Goal: Transaction & Acquisition: Obtain resource

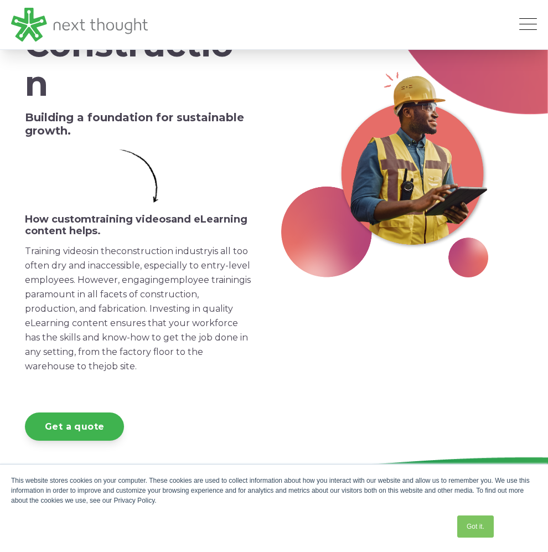
scroll to position [222, 0]
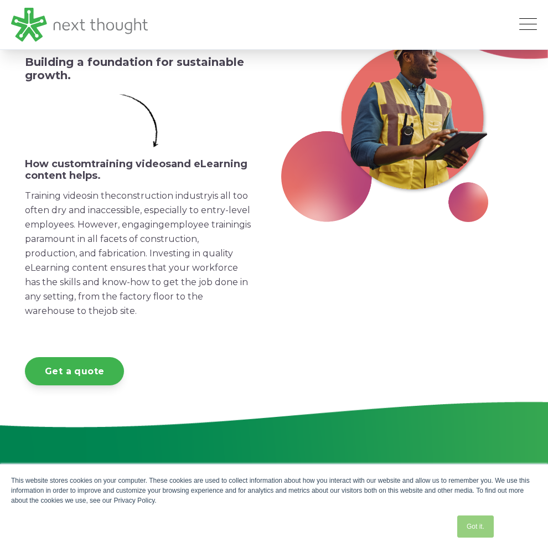
click at [481, 526] on link "Got it." at bounding box center [476, 527] width 37 height 22
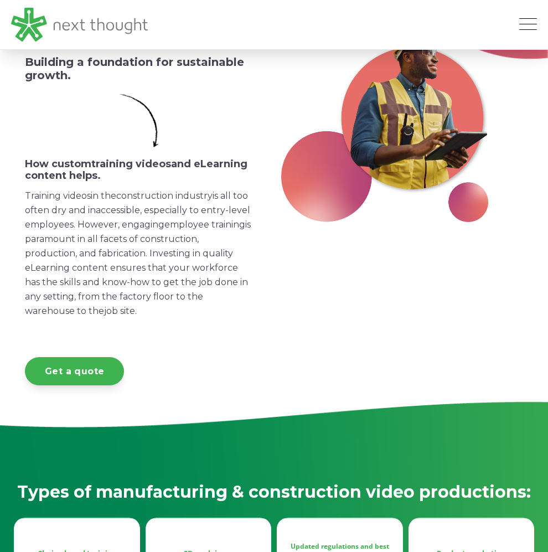
scroll to position [0, 0]
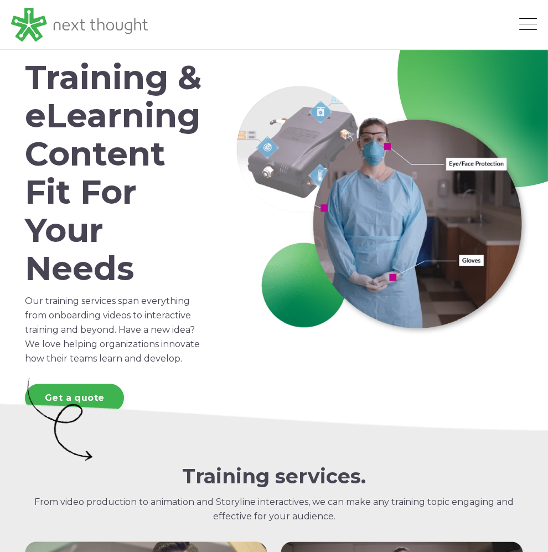
click at [125, 465] on div at bounding box center [274, 419] width 499 height 92
click at [94, 465] on img at bounding box center [59, 419] width 69 height 92
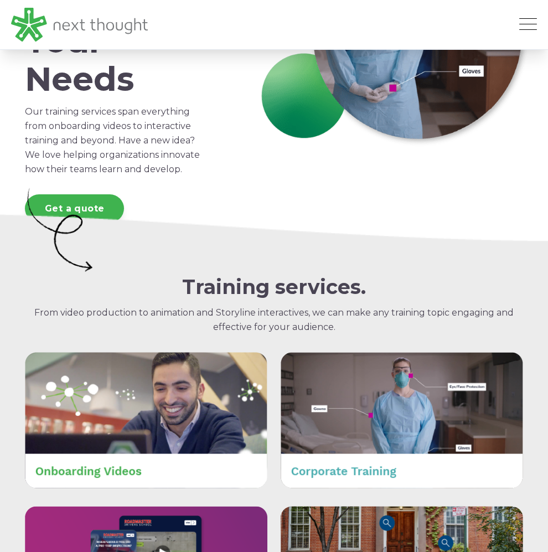
scroll to position [411, 0]
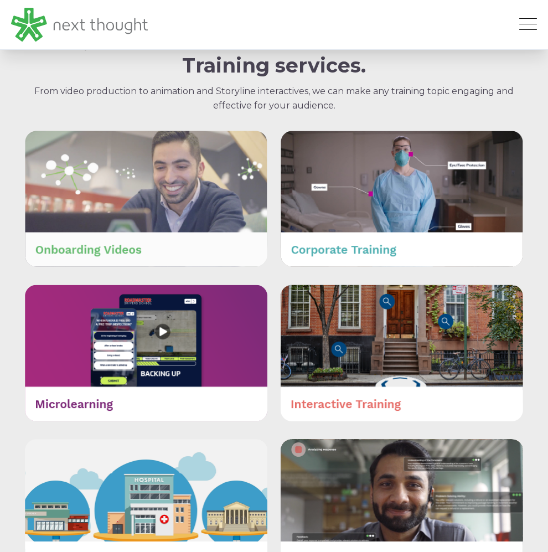
click at [140, 268] on img at bounding box center [146, 199] width 243 height 137
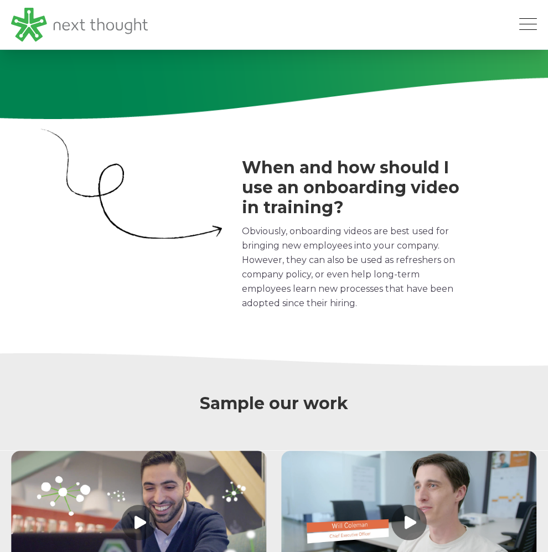
scroll to position [997, 0]
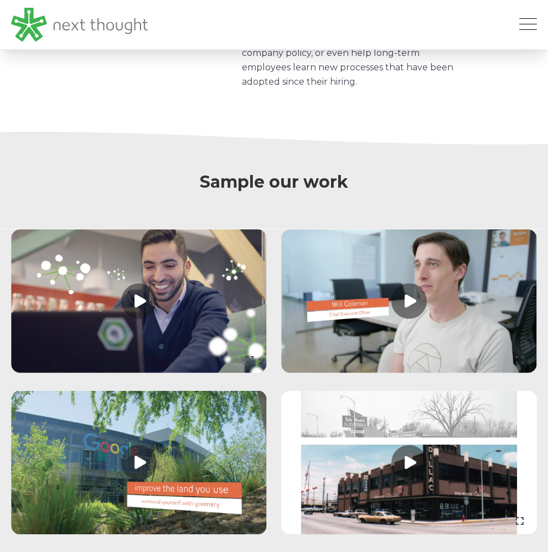
click at [157, 373] on link at bounding box center [139, 301] width 256 height 144
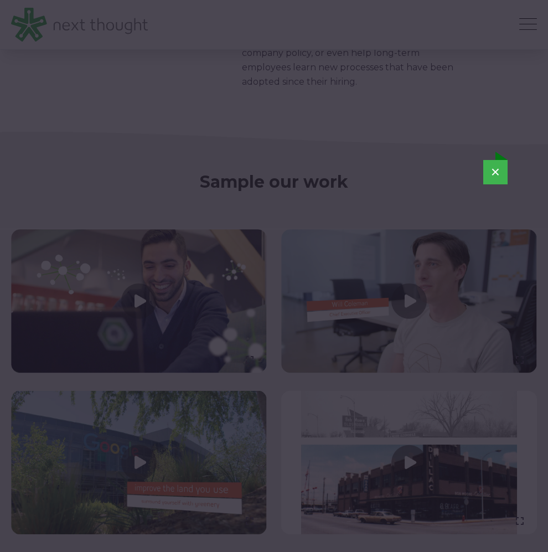
click at [71, 112] on div "×" at bounding box center [274, 276] width 548 height 552
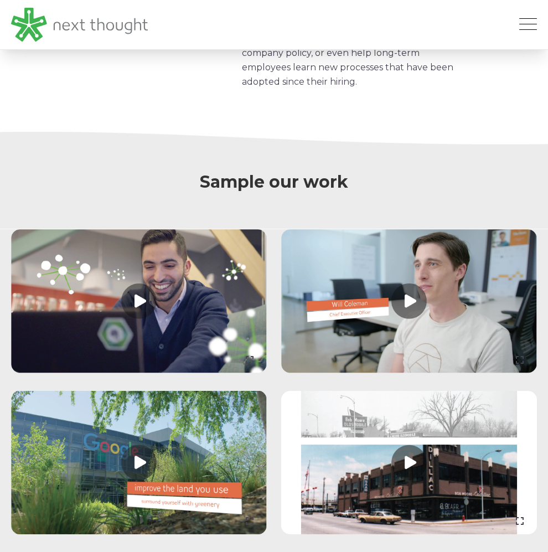
click at [398, 373] on link at bounding box center [409, 301] width 256 height 144
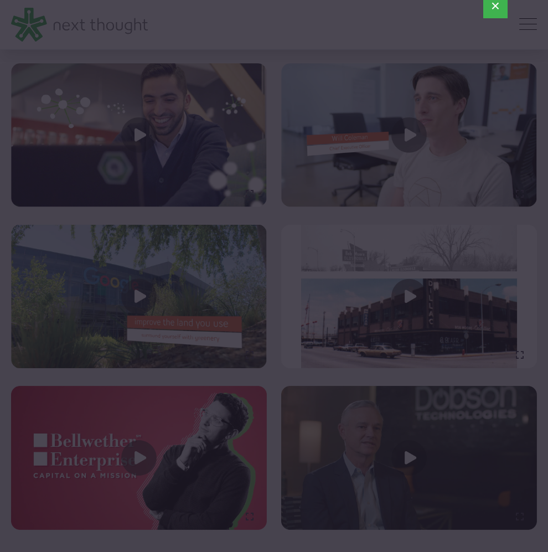
scroll to position [1385, 0]
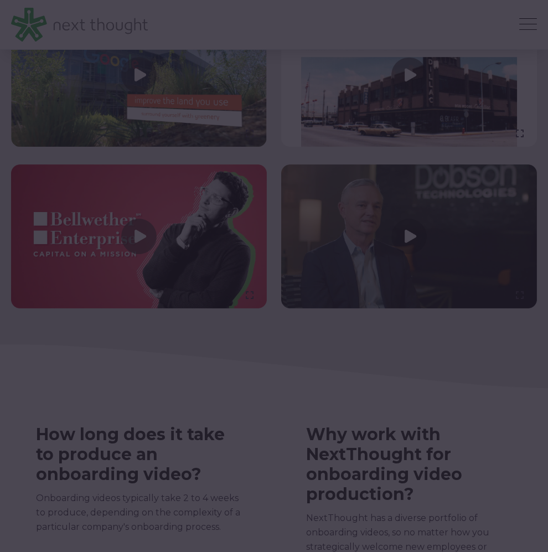
click at [288, 430] on div at bounding box center [274, 276] width 548 height 552
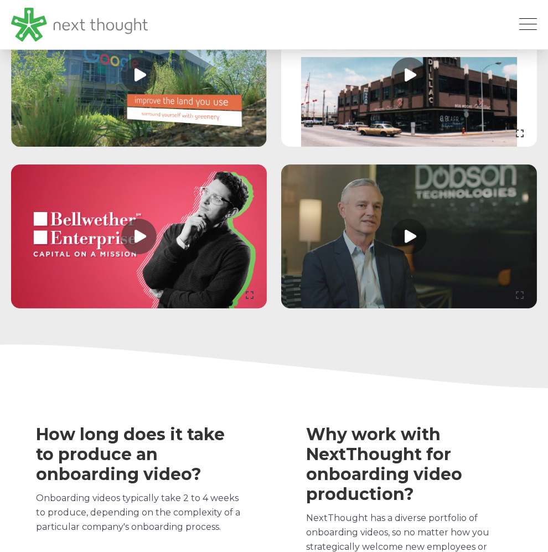
scroll to position [1331, 0]
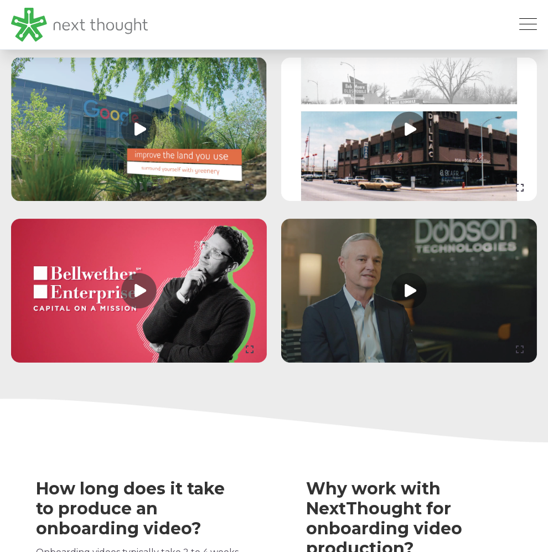
click at [400, 363] on link at bounding box center [409, 291] width 256 height 144
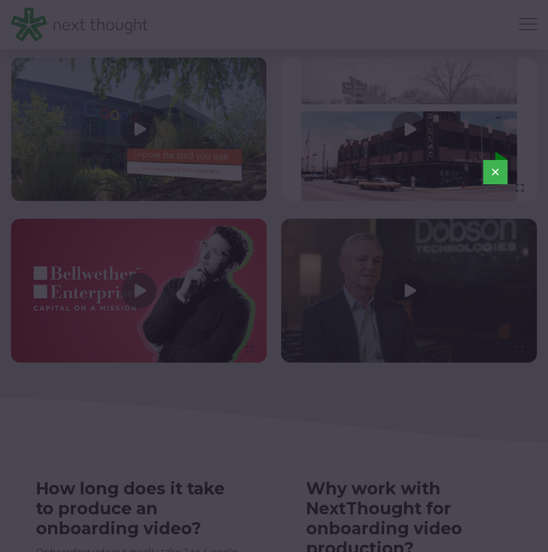
click at [368, 474] on div "×" at bounding box center [274, 276] width 548 height 552
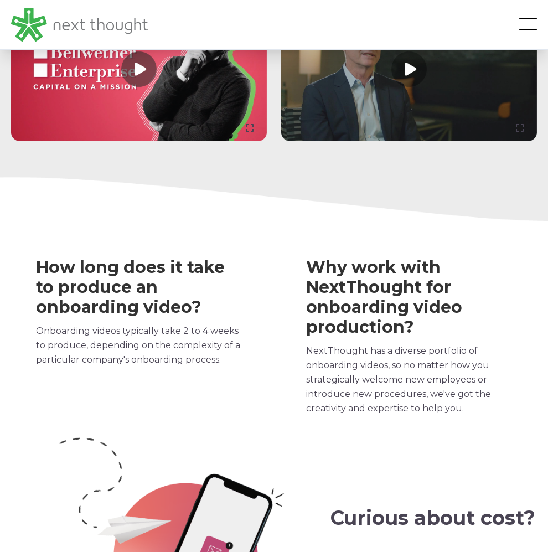
scroll to position [1774, 0]
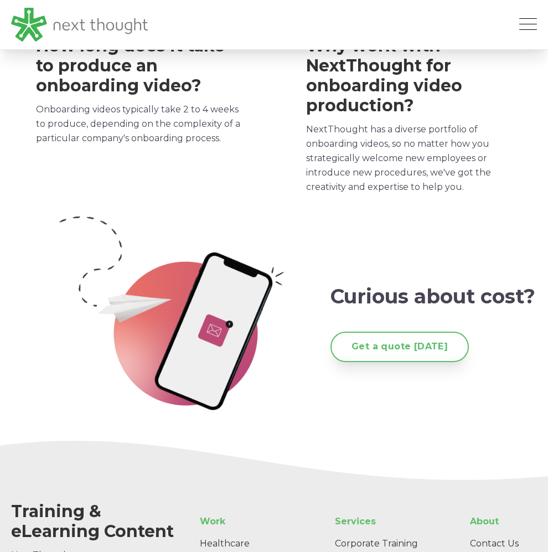
click at [396, 362] on link "Get a quote today" at bounding box center [400, 347] width 138 height 30
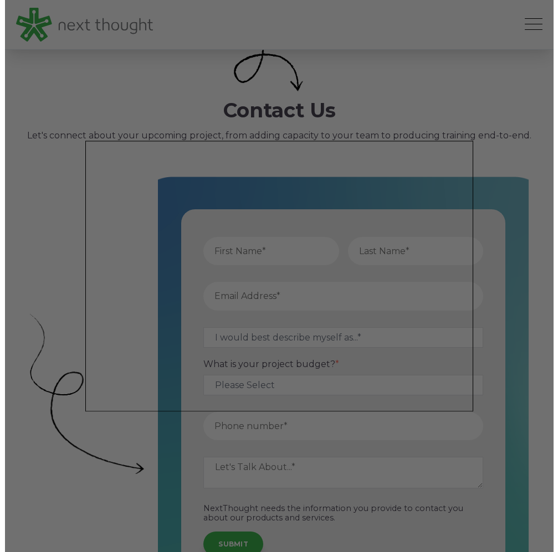
scroll to position [238, 0]
